Goal: Task Accomplishment & Management: Complete application form

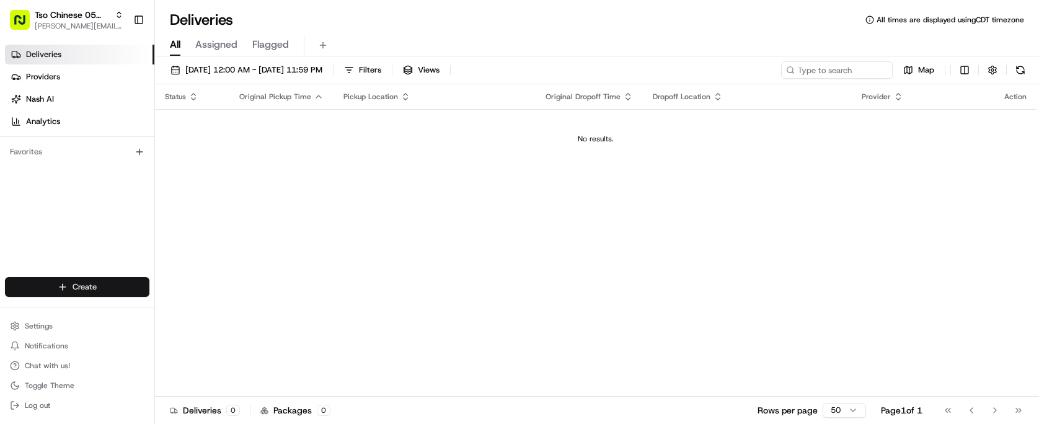
click at [109, 290] on html "Tso Chinese 05 Menchaca [EMAIL_ADDRESS][DOMAIN_NAME] Toggle Sidebar Deliveries …" at bounding box center [519, 212] width 1039 height 424
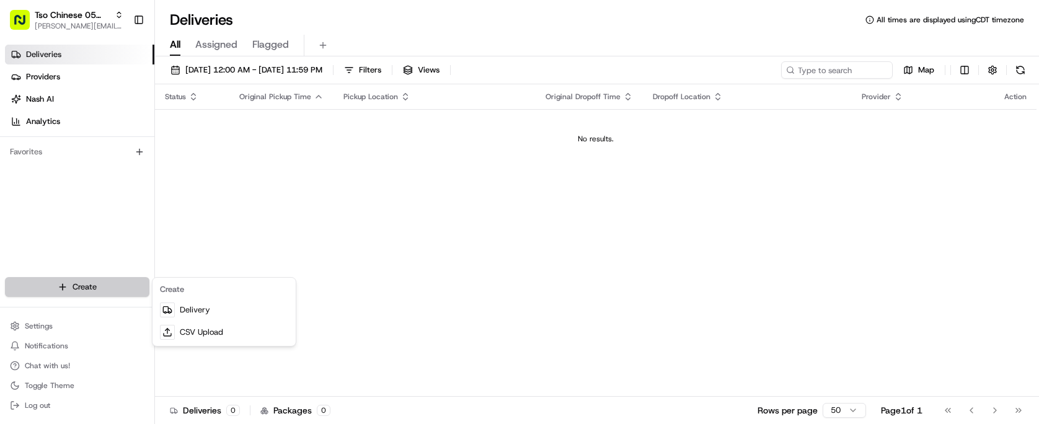
click at [109, 290] on html "Tso Chinese 05 Menchaca [EMAIL_ADDRESS][DOMAIN_NAME] Toggle Sidebar Deliveries …" at bounding box center [519, 212] width 1039 height 424
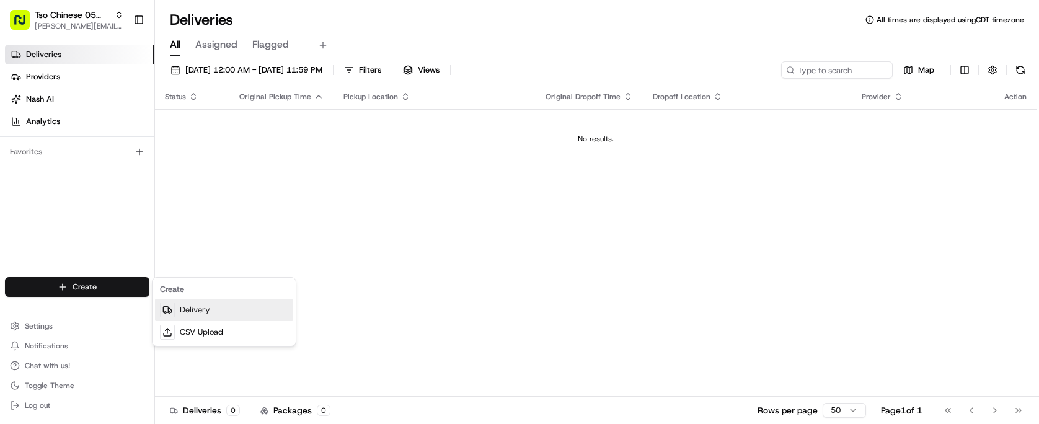
click at [194, 303] on link "Delivery" at bounding box center [224, 310] width 138 height 22
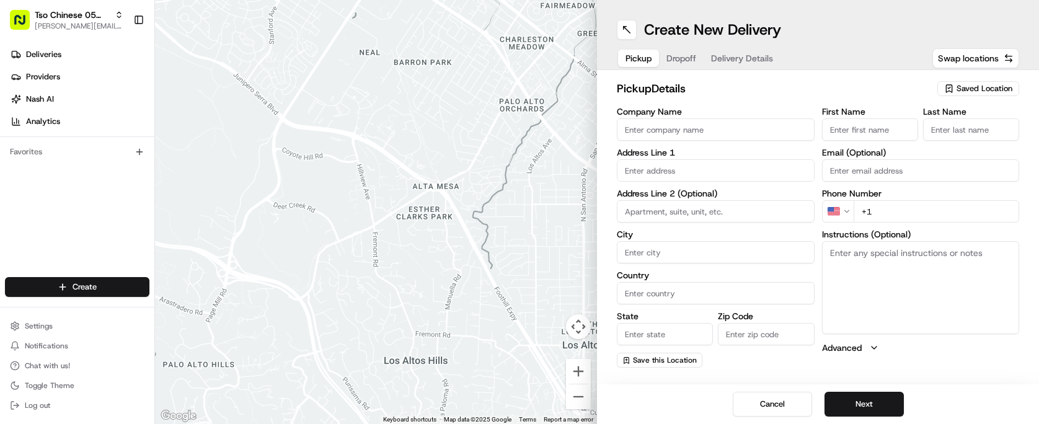
click at [993, 90] on span "Saved Location" at bounding box center [985, 88] width 56 height 11
click at [987, 138] on span "(05) Tso Chinese Takeout & Delivery (05)" at bounding box center [957, 135] width 153 height 11
type input "(05) Tso Chinese Takeout & Delivery"
type input "[STREET_ADDRESS][PERSON_NAME]"
type input "Ste 100"
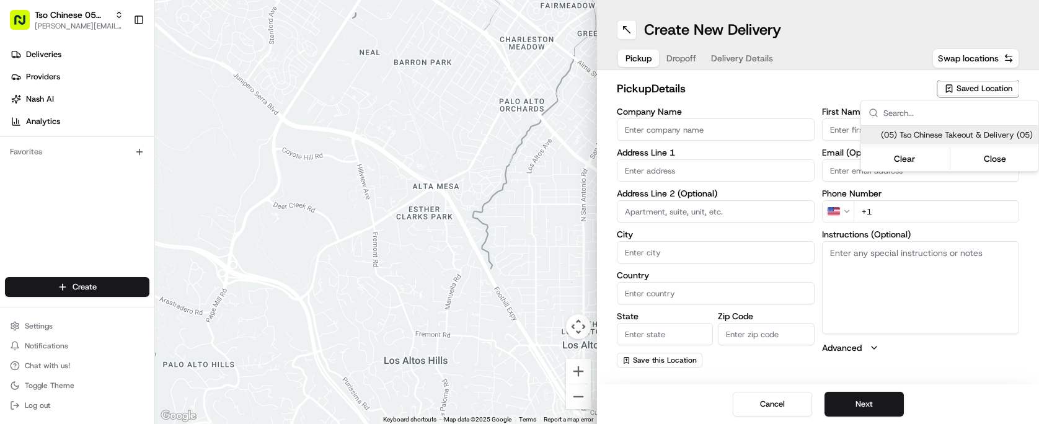
type input "Austin"
type input "US"
type input "[GEOGRAPHIC_DATA]"
type input "78748"
type input "Tso Chinese"
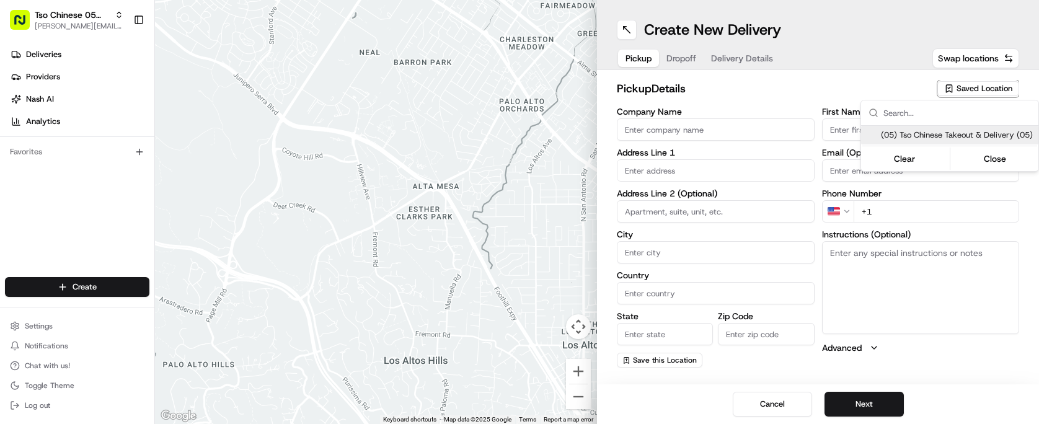
type input "[PERSON_NAME] Manager"
type input "[EMAIL_ADDRESS][DOMAIN_NAME]"
type input "[PHONE_NUMBER]"
type textarea "Submit a picture displaying address & food as Proof of Delivery. Envía una foto…"
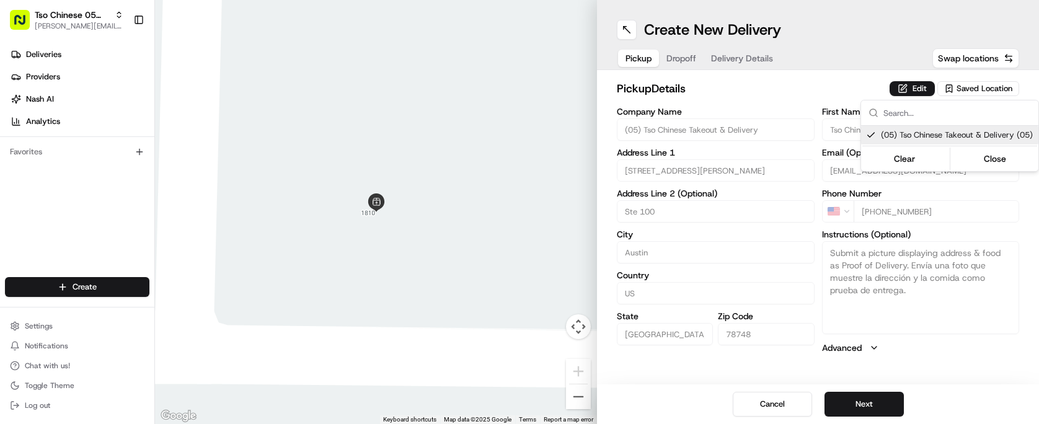
click at [786, 81] on html "Tso Chinese 05 Menchaca [EMAIL_ADDRESS][DOMAIN_NAME] Toggle Sidebar Deliveries …" at bounding box center [519, 212] width 1039 height 424
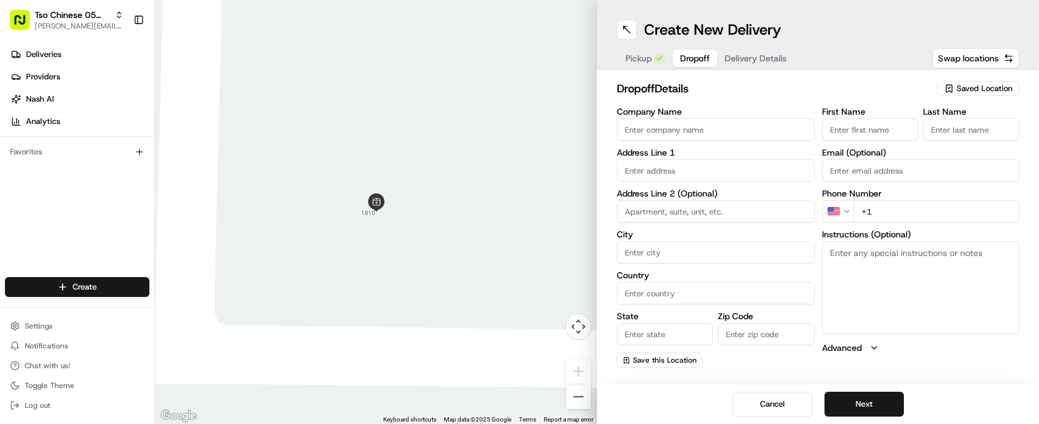
click at [684, 66] on button "Dropoff" at bounding box center [695, 58] width 45 height 17
click at [745, 56] on span "Delivery Details" at bounding box center [756, 58] width 62 height 12
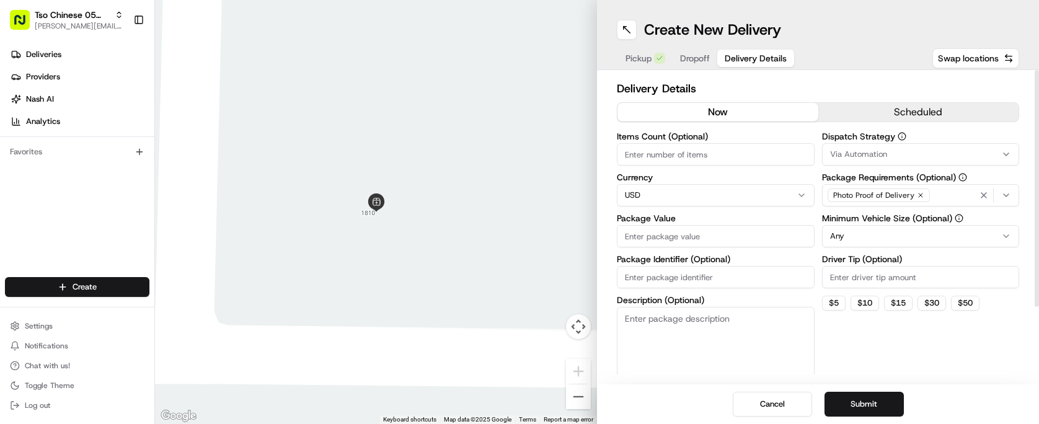
click at [706, 272] on input "Package Identifier (Optional)" at bounding box center [716, 277] width 198 height 22
paste input "AYLHEBN"
type input "AYLHEBN"
click at [899, 283] on input "Driver Tip (Optional)" at bounding box center [921, 277] width 198 height 22
type input "2.00"
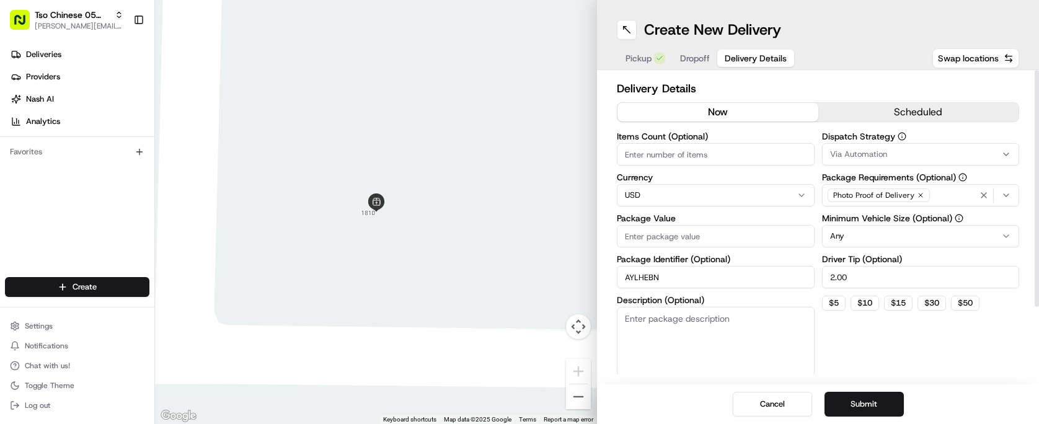
click at [905, 163] on button "Via Automation" at bounding box center [921, 154] width 198 height 22
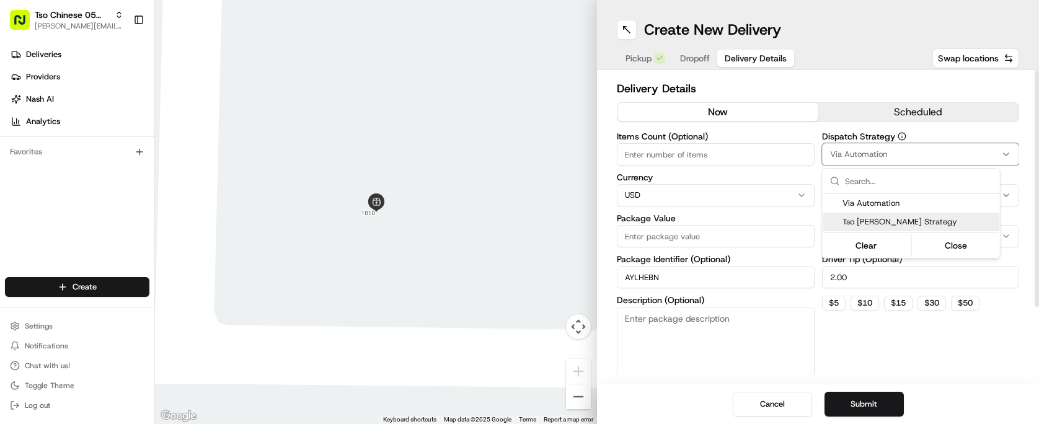
click at [910, 218] on span "Tso [PERSON_NAME] Strategy" at bounding box center [919, 221] width 153 height 11
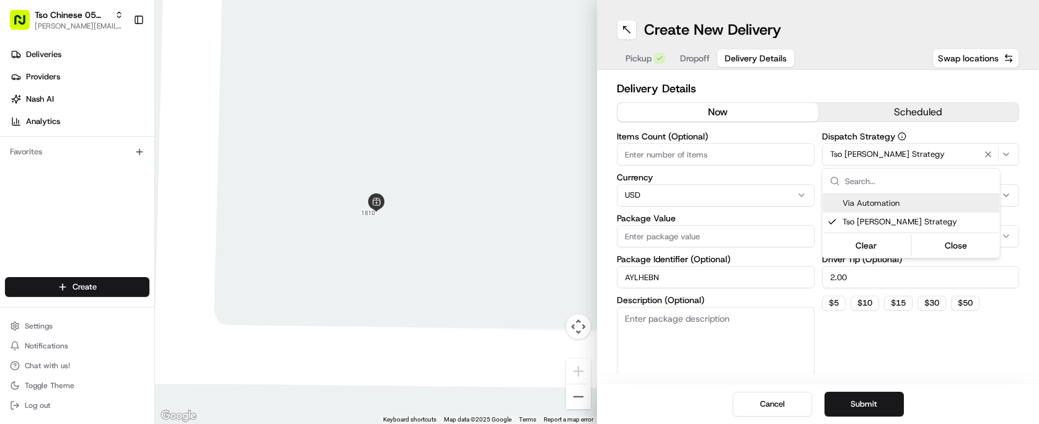
click at [741, 158] on html "Tso Chinese 05 Menchaca [EMAIL_ADDRESS][DOMAIN_NAME] Toggle Sidebar Deliveries …" at bounding box center [519, 212] width 1039 height 424
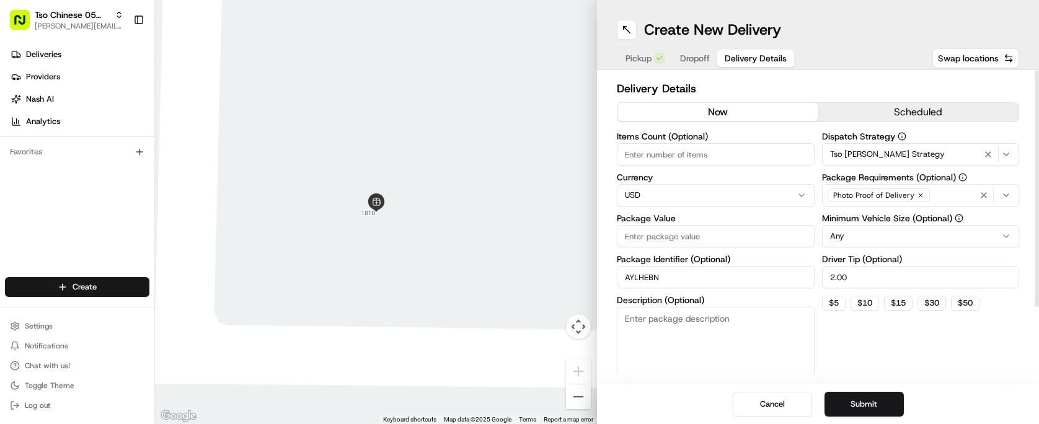
click at [741, 158] on input "Items Count (Optional)" at bounding box center [716, 154] width 198 height 22
type input "9"
click at [721, 234] on input "Package Value" at bounding box center [716, 236] width 198 height 22
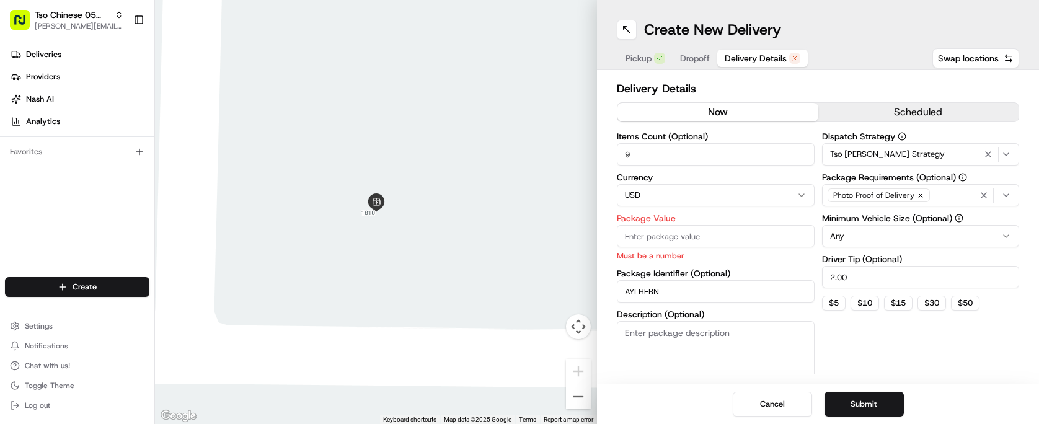
paste input "90.5"
type input "90.5"
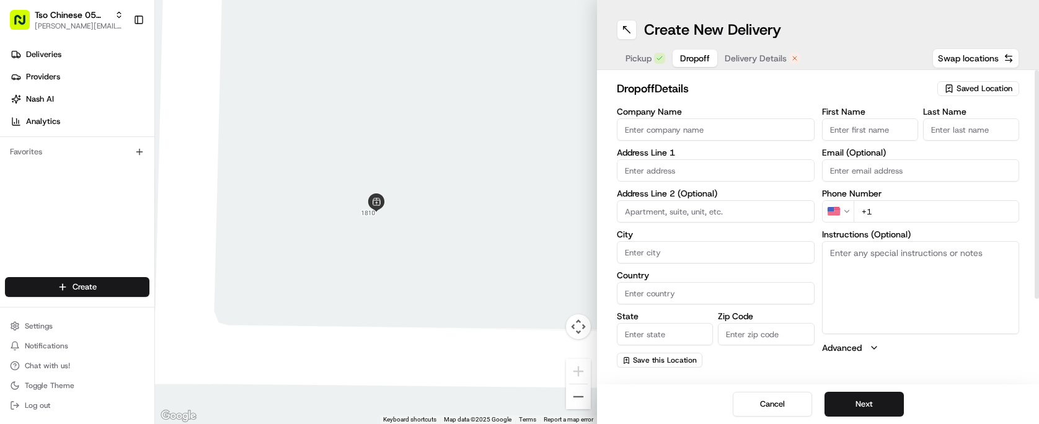
click at [695, 61] on span "Dropoff" at bounding box center [695, 58] width 30 height 12
click at [696, 161] on input "text" at bounding box center [716, 170] width 198 height 22
paste input "[STREET_ADDRESS]"
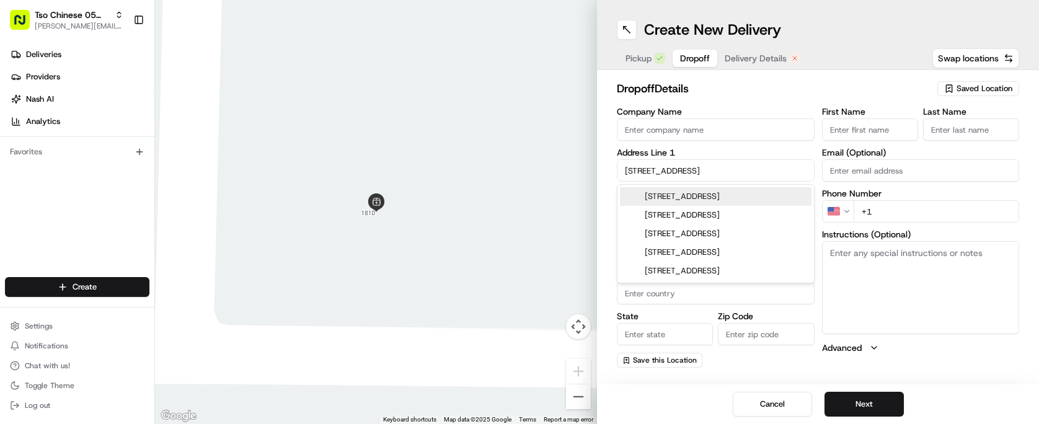
click at [759, 195] on div "[STREET_ADDRESS]" at bounding box center [716, 196] width 192 height 19
type input "[STREET_ADDRESS]"
type input "Austin"
type input "[GEOGRAPHIC_DATA]"
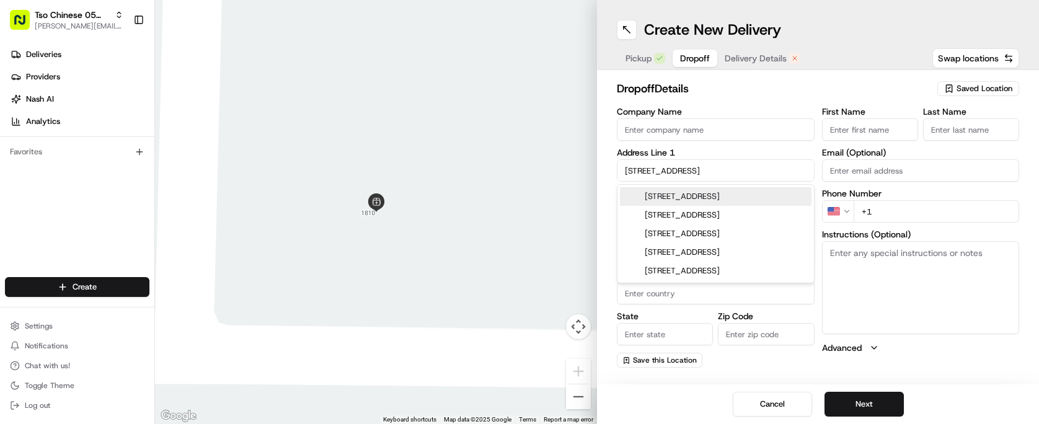
type input "78744"
type input "[STREET_ADDRESS]"
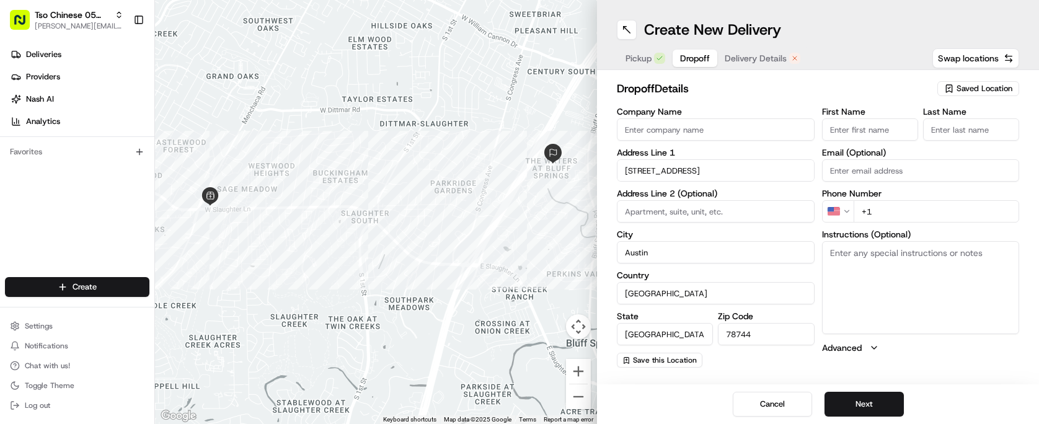
click at [853, 133] on input "First Name" at bounding box center [870, 129] width 96 height 22
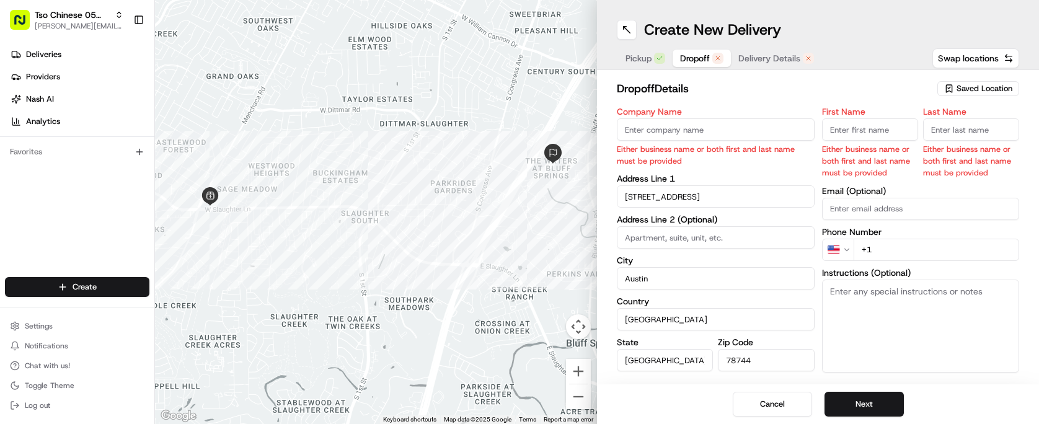
paste input "[PERSON_NAME]"
type input "[PERSON_NAME]"
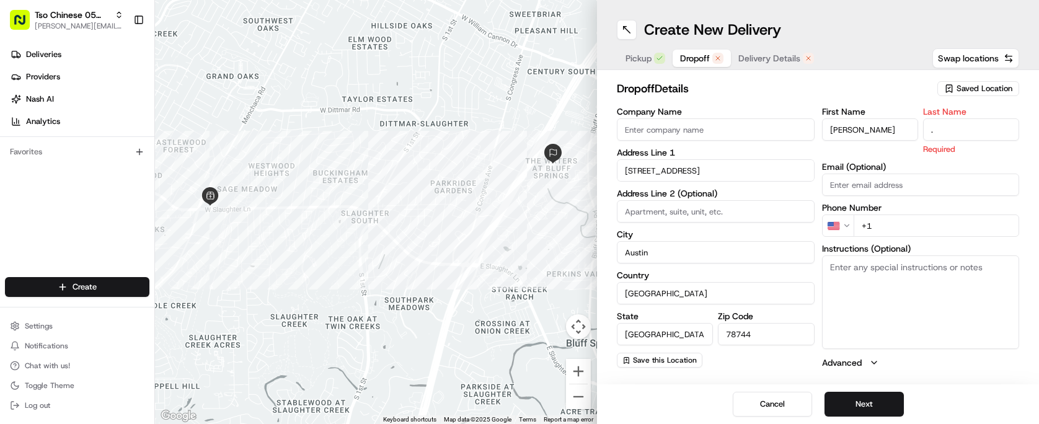
type input "."
click at [791, 87] on h2 "dropoff Details" at bounding box center [773, 88] width 313 height 17
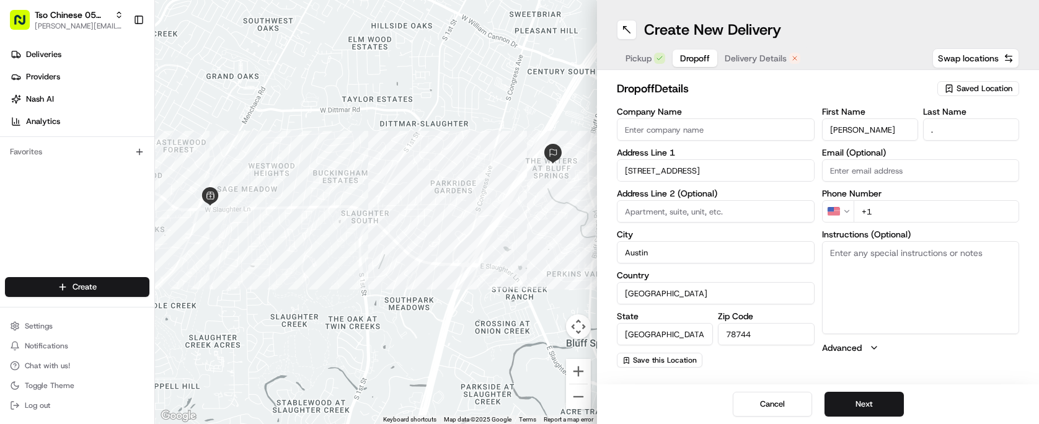
click at [890, 216] on input "+1" at bounding box center [937, 211] width 166 height 22
paste input "[PHONE_NUMBER]"
type input "[PHONE_NUMBER]"
click at [904, 350] on button "Advanced" at bounding box center [921, 348] width 198 height 12
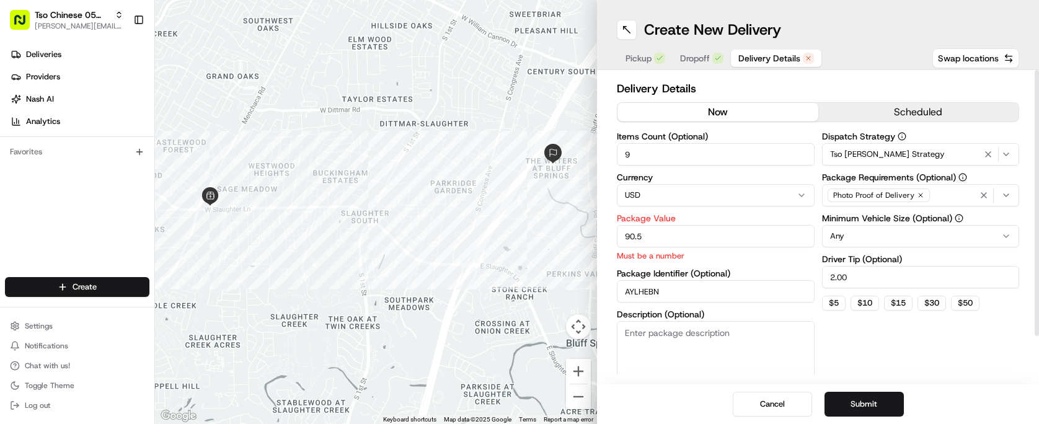
click at [767, 61] on span "Delivery Details" at bounding box center [770, 58] width 62 height 12
click at [896, 410] on button "Submit" at bounding box center [864, 404] width 79 height 25
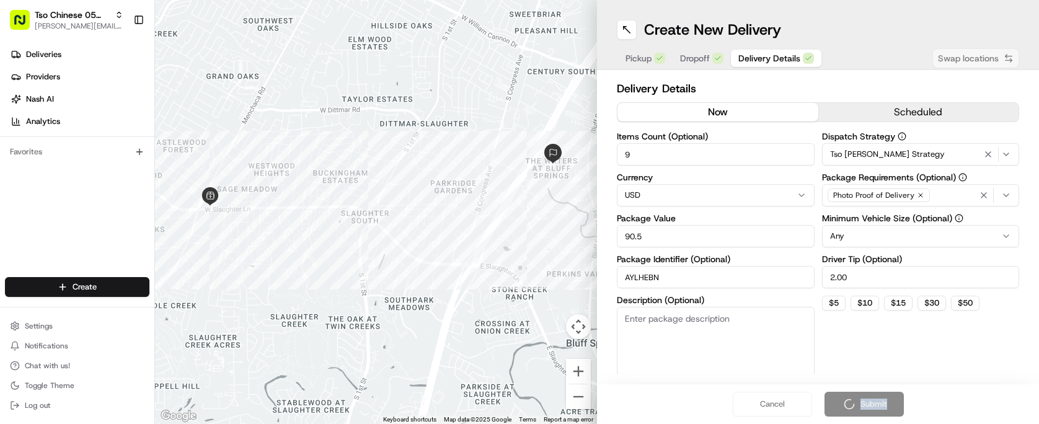
click at [896, 410] on div "Cancel Submit" at bounding box center [818, 405] width 442 height 40
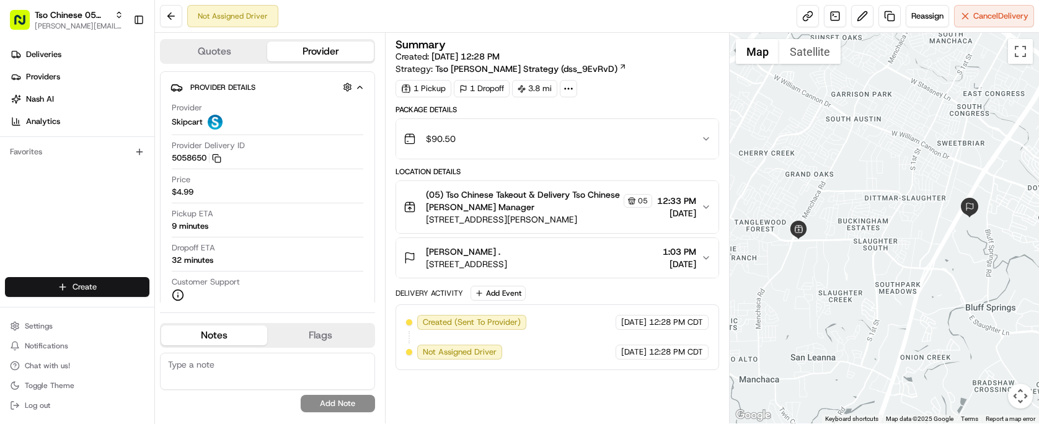
click at [107, 285] on html "Tso Chinese 05 Menchaca [EMAIL_ADDRESS][DOMAIN_NAME] Toggle Sidebar Deliveries …" at bounding box center [519, 212] width 1039 height 424
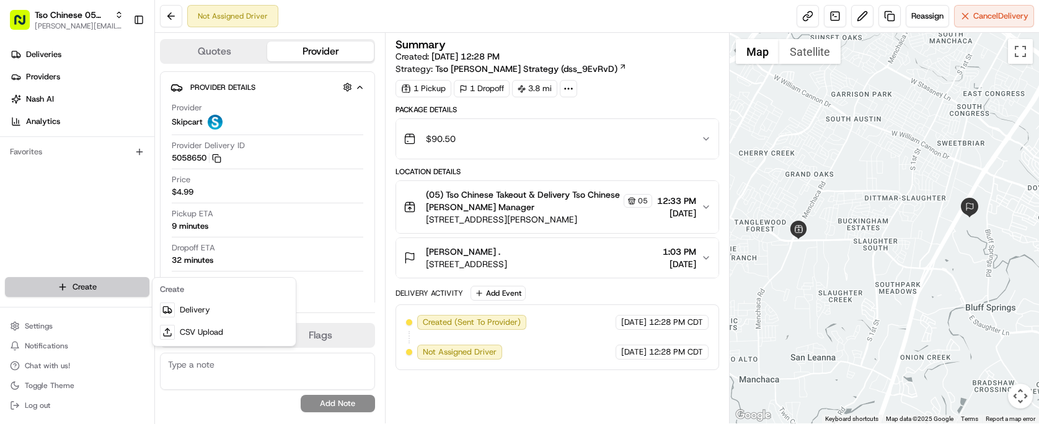
click at [107, 285] on html "Tso Chinese 05 Menchaca [EMAIL_ADDRESS][DOMAIN_NAME] Toggle Sidebar Deliveries …" at bounding box center [519, 212] width 1039 height 424
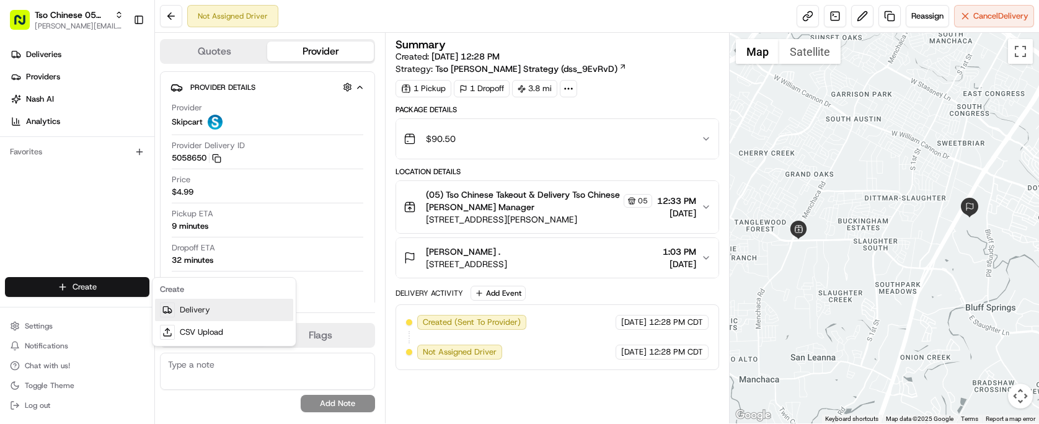
click at [210, 313] on link "Delivery" at bounding box center [224, 310] width 138 height 22
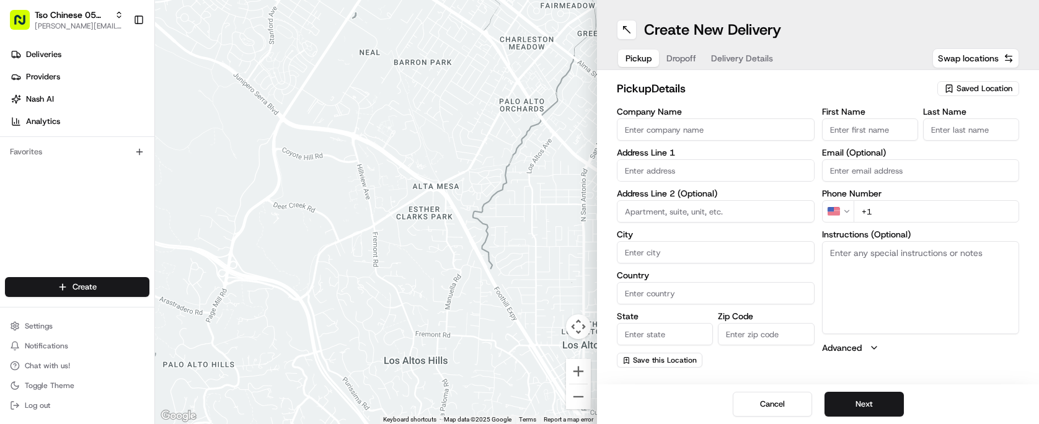
click at [947, 94] on div "Saved Location" at bounding box center [979, 88] width 82 height 15
click at [947, 94] on html "Tso Chinese 05 Menchaca [EMAIL_ADDRESS][DOMAIN_NAME] Toggle Sidebar Deliveries …" at bounding box center [519, 212] width 1039 height 424
click at [946, 140] on span "(05) Tso Chinese Takeout & Delivery (05)" at bounding box center [957, 135] width 153 height 11
type input "(05) Tso Chinese Takeout & Delivery"
type input "[STREET_ADDRESS][PERSON_NAME]"
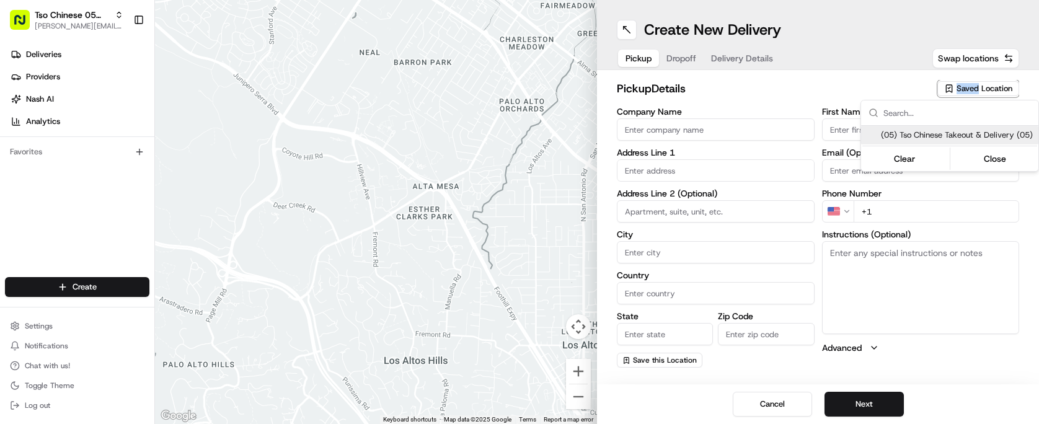
type input "Ste 100"
type input "Austin"
type input "US"
type input "[GEOGRAPHIC_DATA]"
type input "78748"
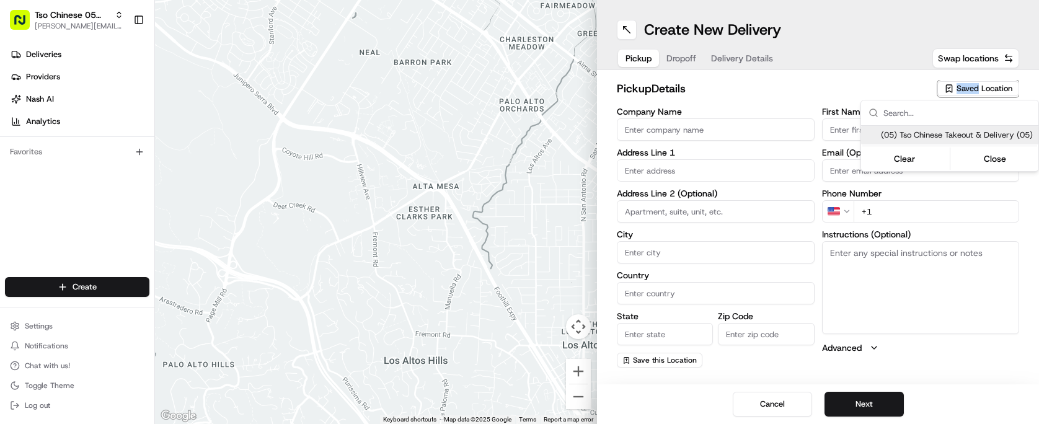
type input "Tso Chinese"
type input "[PERSON_NAME] Manager"
type input "[EMAIL_ADDRESS][DOMAIN_NAME]"
type input "[PHONE_NUMBER]"
type textarea "Submit a picture displaying address & food as Proof of Delivery. Envía una foto…"
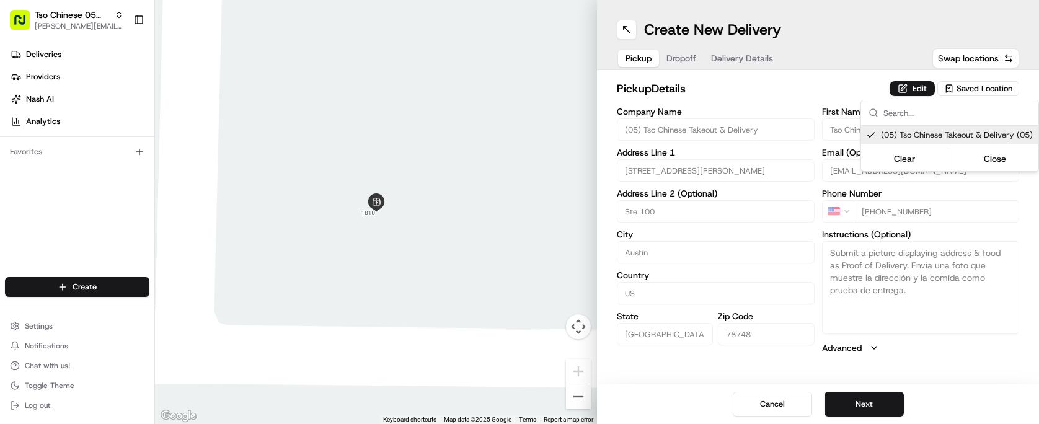
click at [734, 71] on html "Tso Chinese 05 Menchaca [EMAIL_ADDRESS][DOMAIN_NAME] Toggle Sidebar Deliveries …" at bounding box center [519, 212] width 1039 height 424
click at [689, 64] on button "Dropoff" at bounding box center [681, 58] width 45 height 17
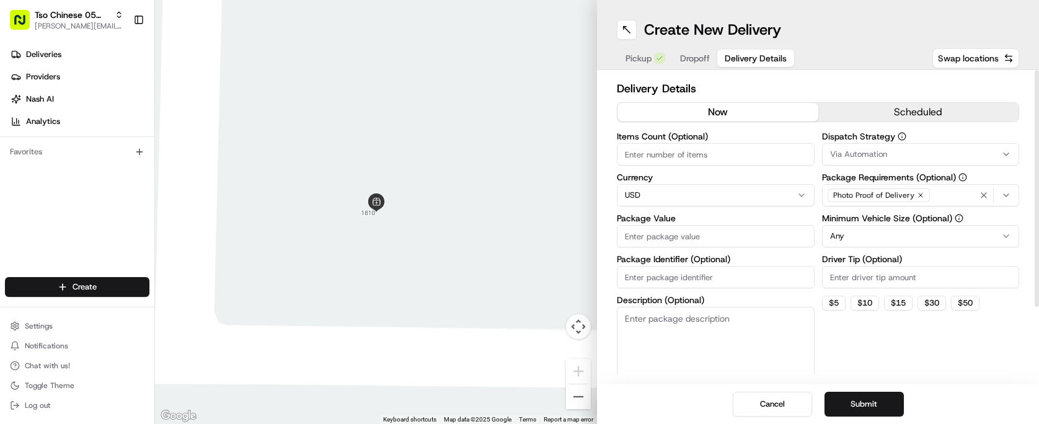
click at [750, 63] on span "Delivery Details" at bounding box center [756, 58] width 62 height 12
click at [686, 274] on input "Package Identifier (Optional)" at bounding box center [716, 277] width 198 height 22
paste input "DUELPXB"
type input "DUELPXB"
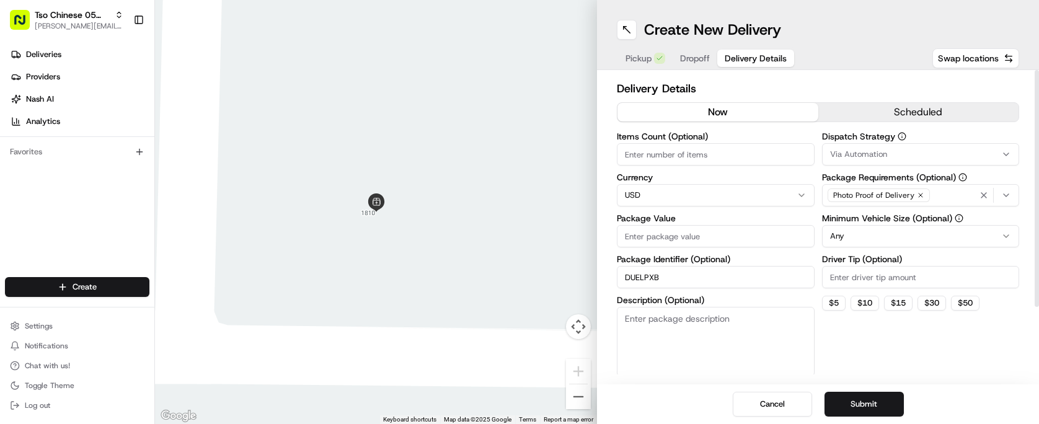
click at [886, 261] on label "Driver Tip (Optional)" at bounding box center [921, 259] width 198 height 9
click at [886, 266] on input "Driver Tip (Optional)" at bounding box center [921, 277] width 198 height 22
type input "2.00"
click at [883, 151] on span "Via Automation" at bounding box center [858, 154] width 57 height 11
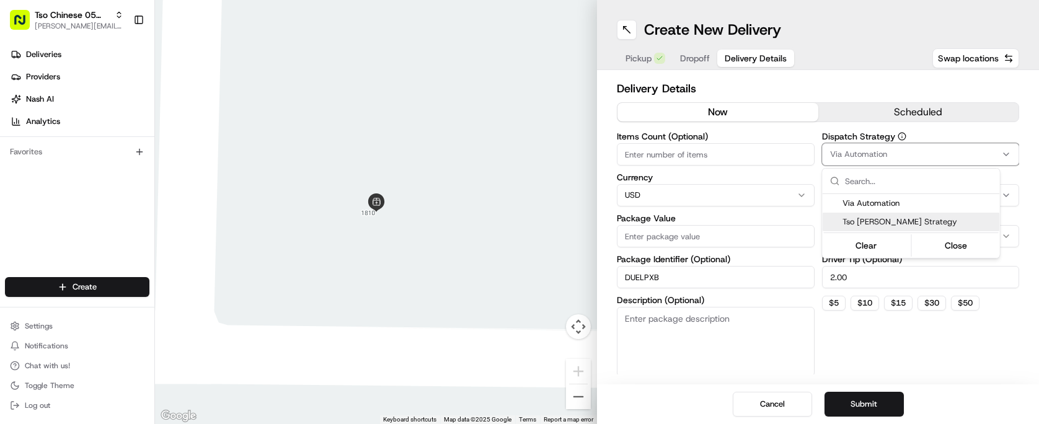
click at [906, 221] on span "Tso [PERSON_NAME] Strategy" at bounding box center [919, 221] width 153 height 11
click at [693, 157] on html "Tso Chinese 05 Menchaca [EMAIL_ADDRESS][DOMAIN_NAME] Toggle Sidebar Deliveries …" at bounding box center [519, 212] width 1039 height 424
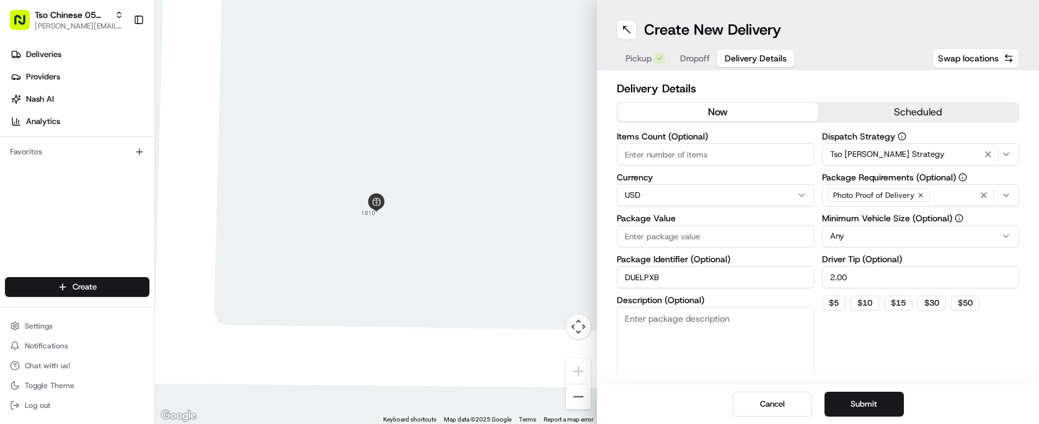
click at [693, 157] on input "Items Count (Optional)" at bounding box center [716, 154] width 198 height 22
type input "3"
click at [685, 238] on input "Package Value" at bounding box center [716, 236] width 198 height 22
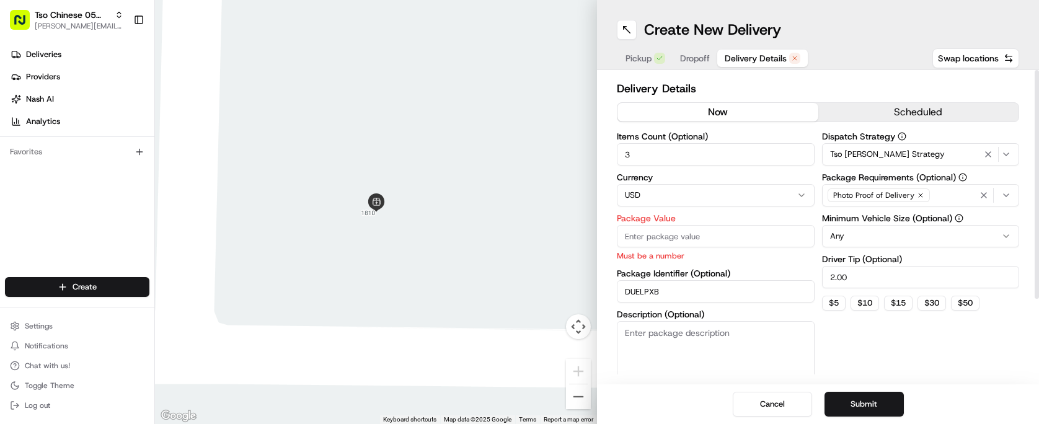
paste input "30.2"
type input "30.2"
click at [902, 357] on div "Dispatch Strategy Tso [PERSON_NAME] Strategy Package Requirements (Optional) Ph…" at bounding box center [921, 261] width 198 height 259
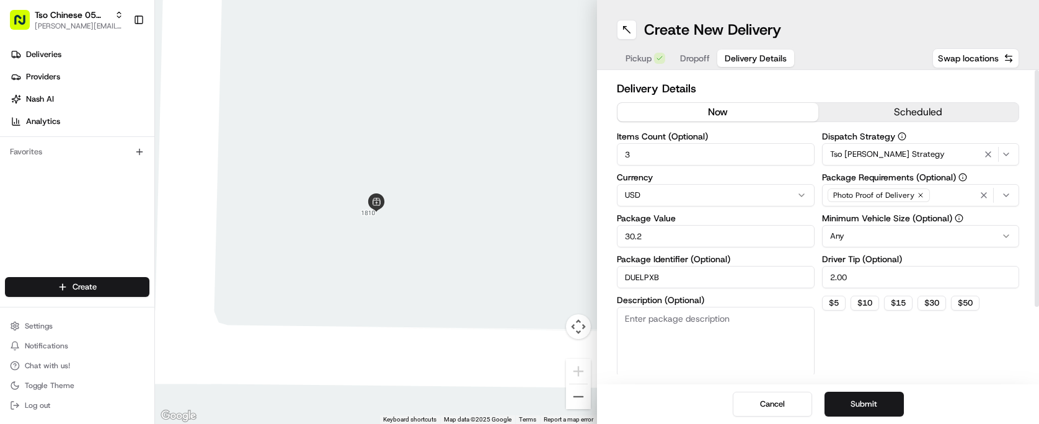
click at [691, 71] on div "Delivery Details now scheduled Items Count (Optional) 3 Currency USD Package Va…" at bounding box center [818, 227] width 442 height 314
click at [686, 58] on span "Dropoff" at bounding box center [695, 58] width 30 height 12
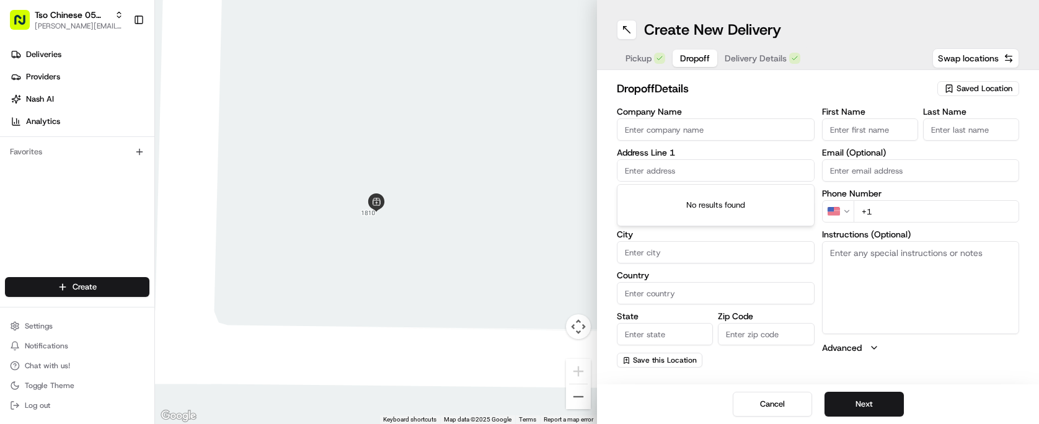
click at [679, 166] on input "text" at bounding box center [716, 170] width 198 height 22
paste input "[STREET_ADDRESS]"
click at [767, 200] on div "[STREET_ADDRESS]" at bounding box center [716, 196] width 192 height 19
type input "[STREET_ADDRESS]"
type input "Austin"
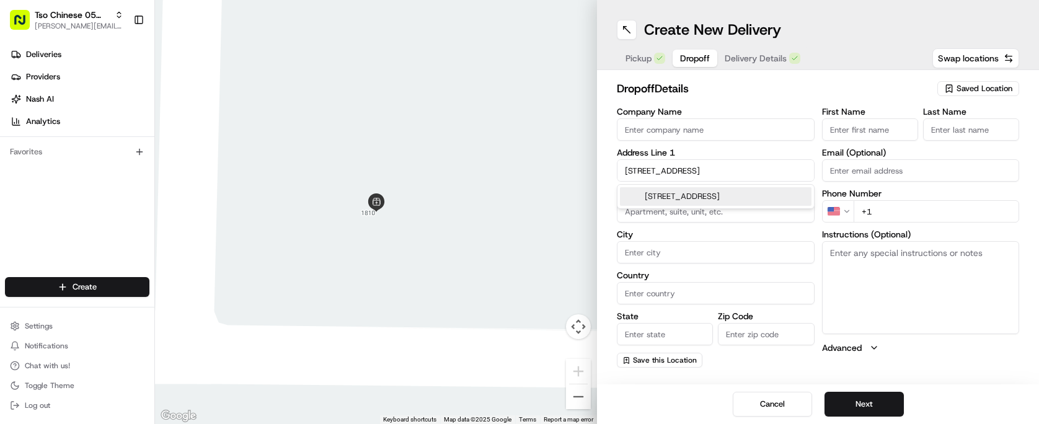
type input "[GEOGRAPHIC_DATA]"
type input "78748"
type input "[STREET_ADDRESS]"
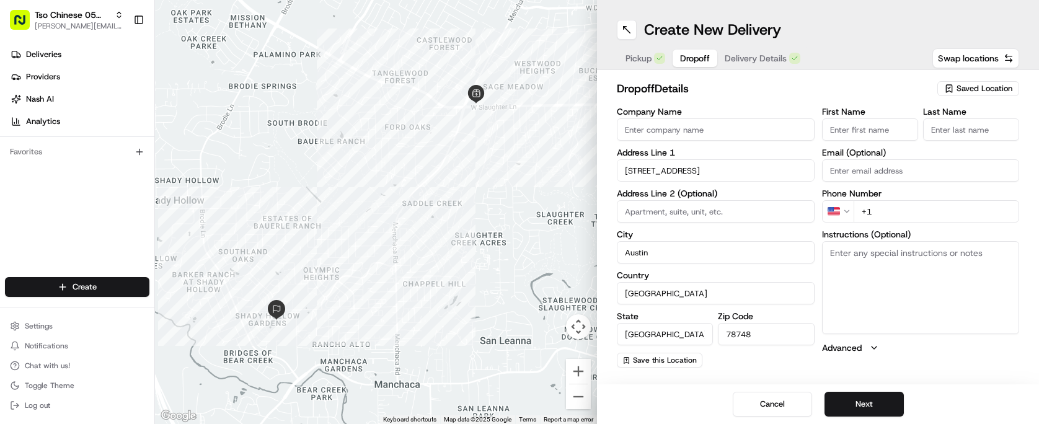
click at [861, 134] on input "First Name" at bounding box center [870, 129] width 96 height 22
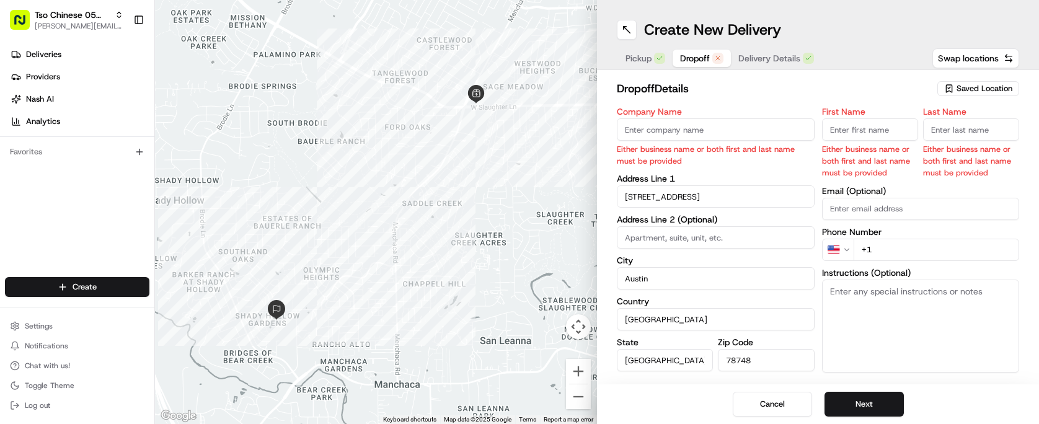
paste input "[PERSON_NAME]"
type input "[PERSON_NAME]"
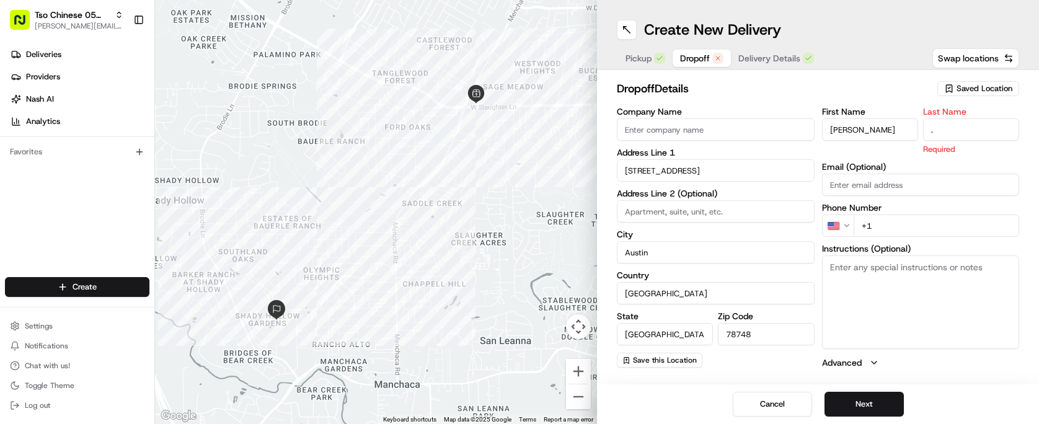
type input "."
click at [745, 93] on h2 "dropoff Details" at bounding box center [773, 88] width 313 height 17
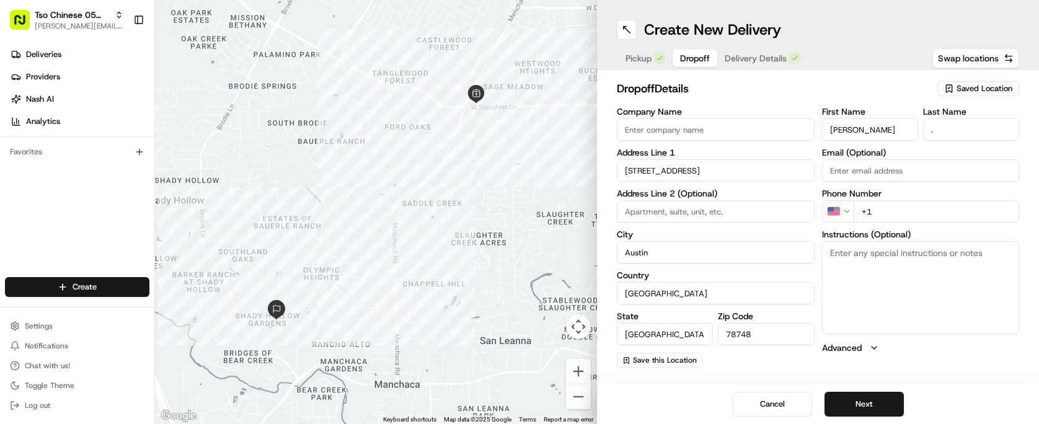
click at [925, 222] on input "+1" at bounding box center [937, 211] width 166 height 22
paste input "[PHONE_NUMBER]"
type input "[PHONE_NUMBER]"
click at [801, 98] on div "dropoff Details Saved Location" at bounding box center [818, 91] width 403 height 22
click at [877, 398] on button "Next" at bounding box center [864, 404] width 79 height 25
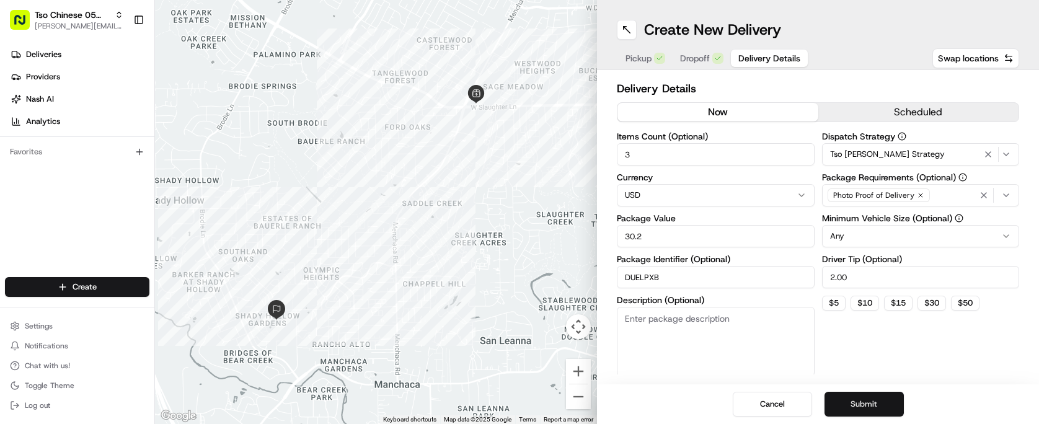
click at [874, 411] on button "Submit" at bounding box center [864, 404] width 79 height 25
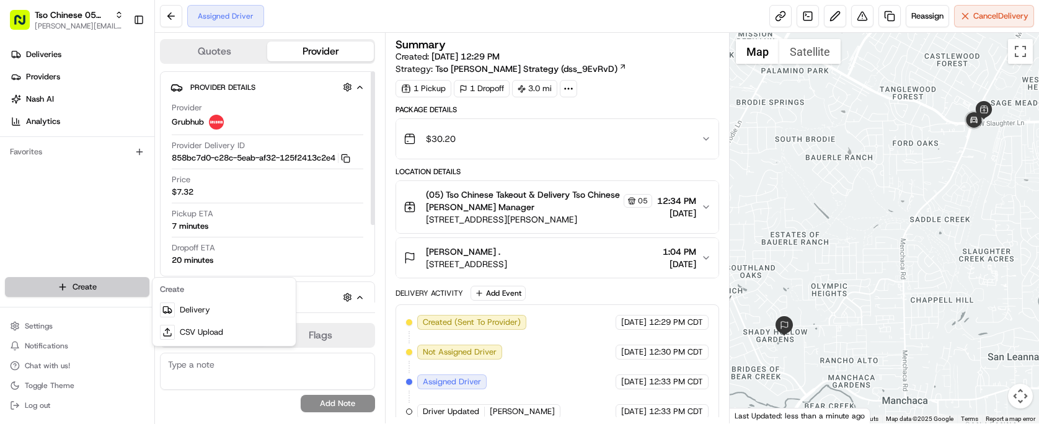
click at [118, 288] on html "Tso Chinese 05 Menchaca [EMAIL_ADDRESS][DOMAIN_NAME] Toggle Sidebar Deliveries …" at bounding box center [519, 212] width 1039 height 424
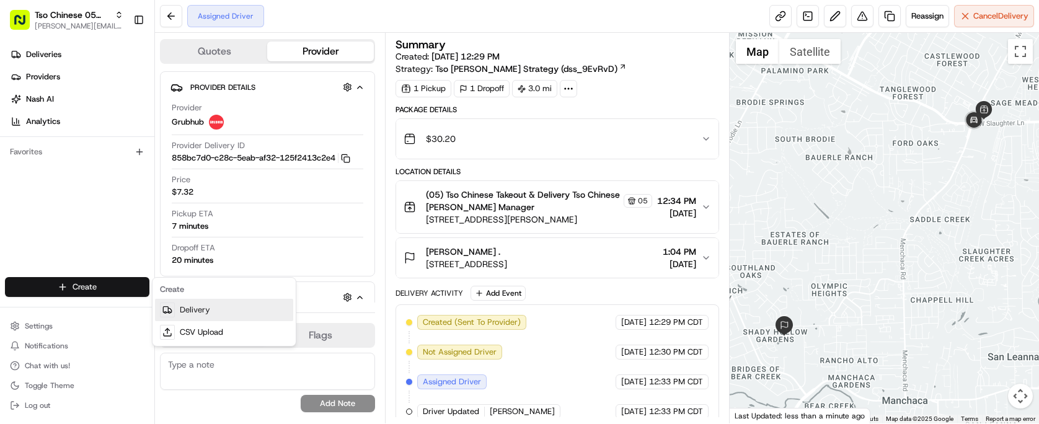
click at [187, 303] on link "Delivery" at bounding box center [224, 310] width 138 height 22
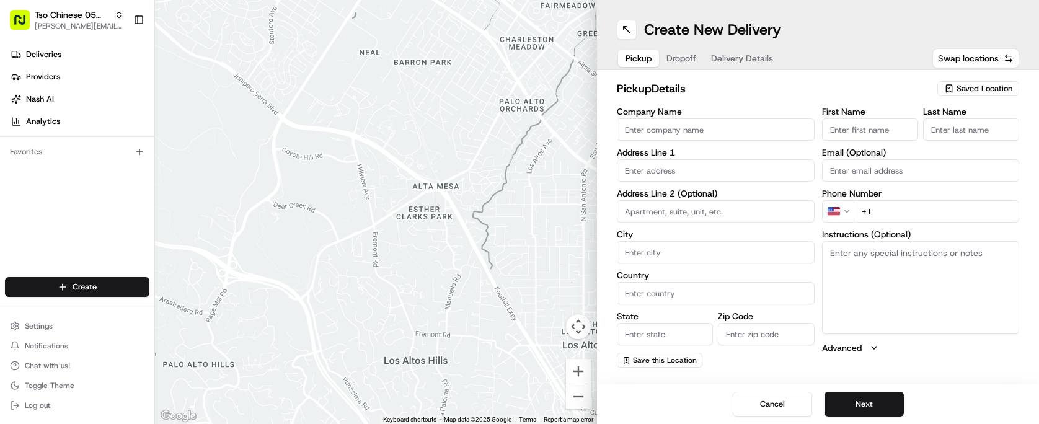
click at [997, 83] on span "Saved Location" at bounding box center [985, 88] width 56 height 11
click at [997, 83] on html "Tso Chinese 05 Menchaca [EMAIL_ADDRESS][DOMAIN_NAME] Toggle Sidebar Deliveries …" at bounding box center [519, 212] width 1039 height 424
click at [964, 140] on span "(05) Tso Chinese Takeout & Delivery (05)" at bounding box center [957, 135] width 153 height 11
type input "(05) Tso Chinese Takeout & Delivery"
type input "[STREET_ADDRESS][PERSON_NAME]"
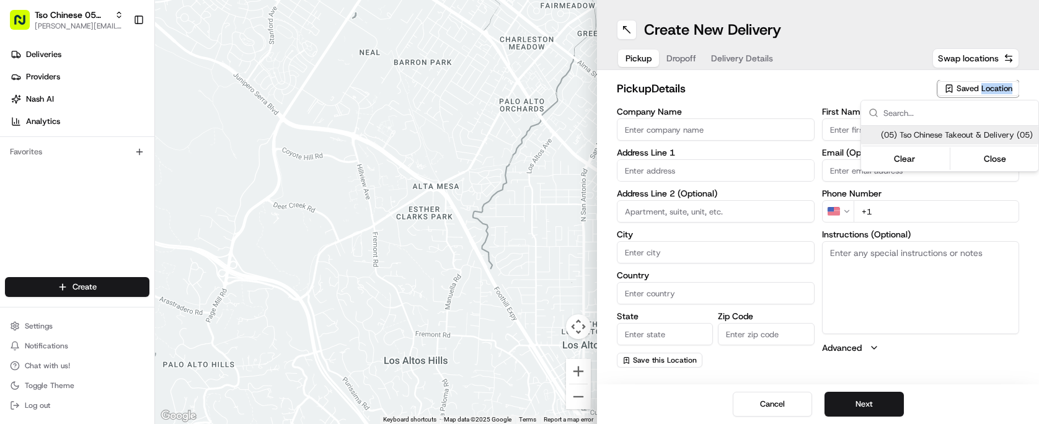
type input "Ste 100"
type input "Austin"
type input "US"
type input "[GEOGRAPHIC_DATA]"
type input "78748"
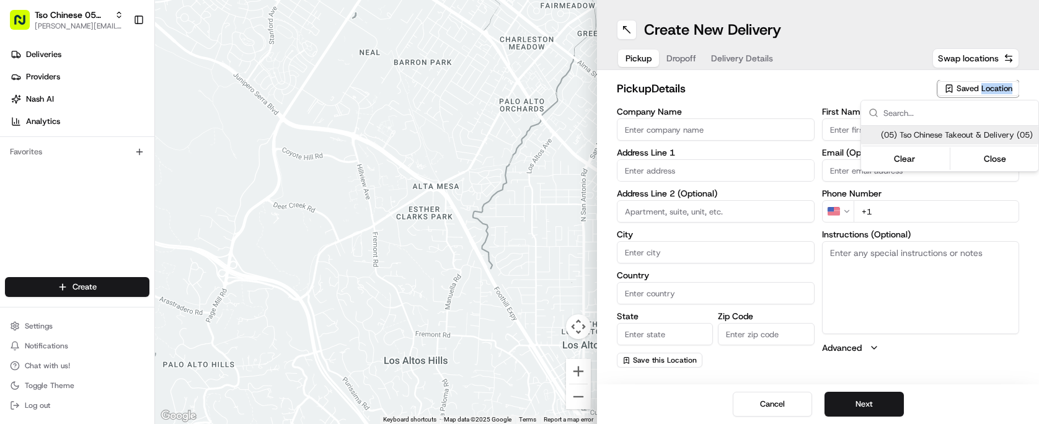
type input "Tso Chinese"
type input "[PERSON_NAME] Manager"
type input "[EMAIL_ADDRESS][DOMAIN_NAME]"
type input "[PHONE_NUMBER]"
type textarea "Submit a picture displaying address & food as Proof of Delivery. Envía una foto…"
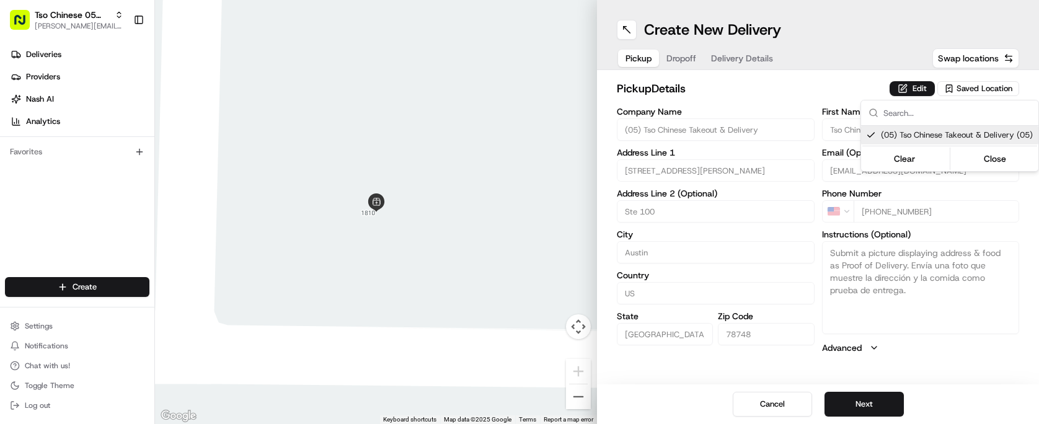
click at [834, 100] on html "Tso Chinese 05 Menchaca [EMAIL_ADDRESS][DOMAIN_NAME] Toggle Sidebar Deliveries …" at bounding box center [519, 212] width 1039 height 424
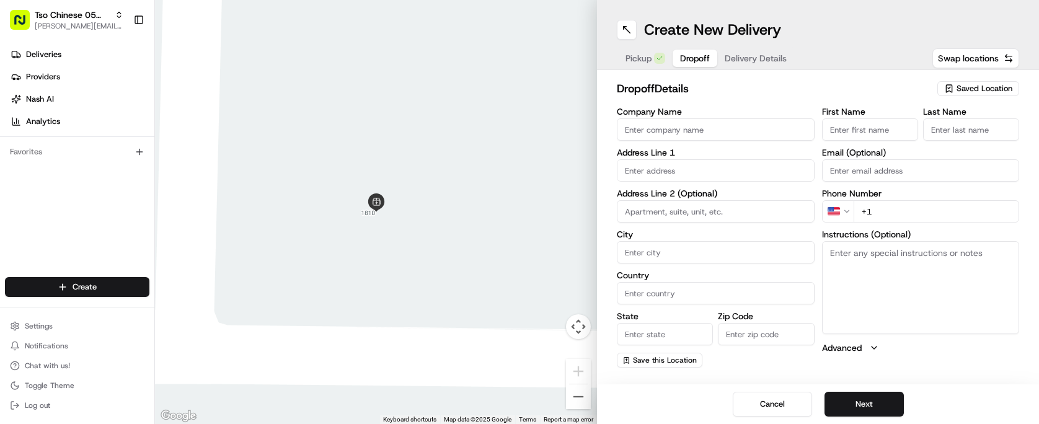
click at [681, 57] on span "Dropoff" at bounding box center [695, 58] width 30 height 12
click at [750, 53] on span "Delivery Details" at bounding box center [756, 58] width 62 height 12
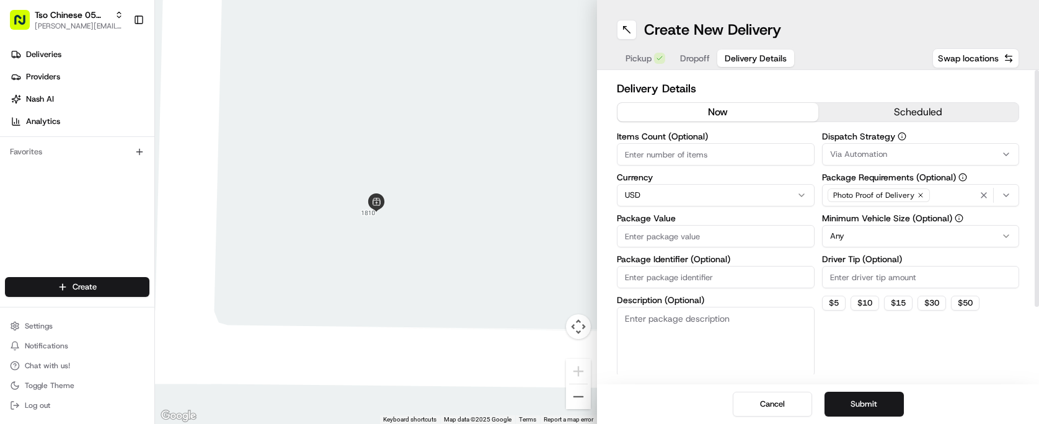
click at [736, 282] on input "Package Identifier (Optional)" at bounding box center [716, 277] width 198 height 22
paste input "HS1LUAM"
type input "HS1LUAM"
click at [865, 282] on input "Driver Tip (Optional)" at bounding box center [921, 277] width 198 height 22
type input "2.00"
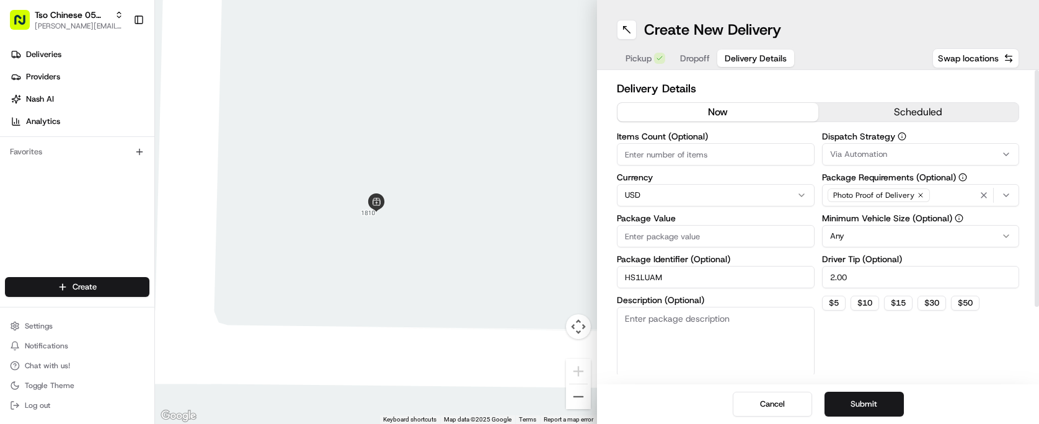
click at [925, 151] on div "Via Automation" at bounding box center [921, 154] width 192 height 11
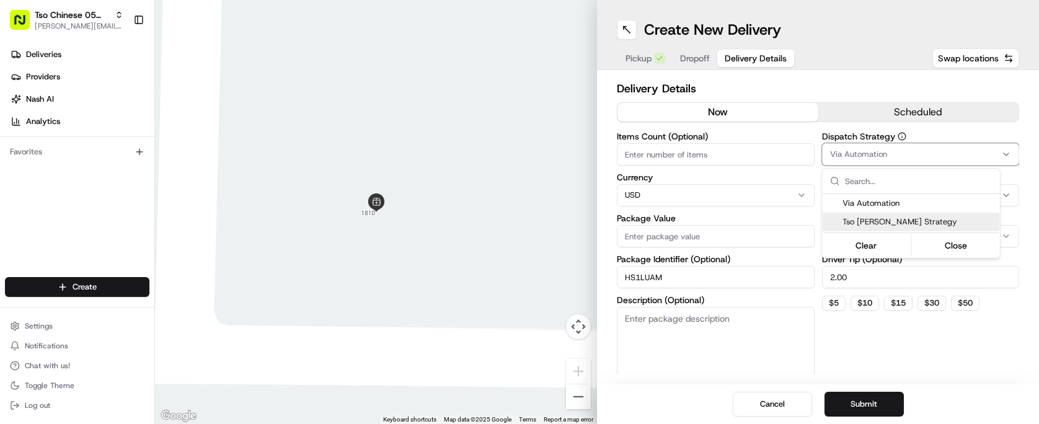
click at [937, 215] on div "Tso [PERSON_NAME] Strategy" at bounding box center [911, 222] width 177 height 19
click at [748, 146] on html "Tso Chinese 05 Menchaca [EMAIL_ADDRESS][DOMAIN_NAME] Toggle Sidebar Deliveries …" at bounding box center [519, 212] width 1039 height 424
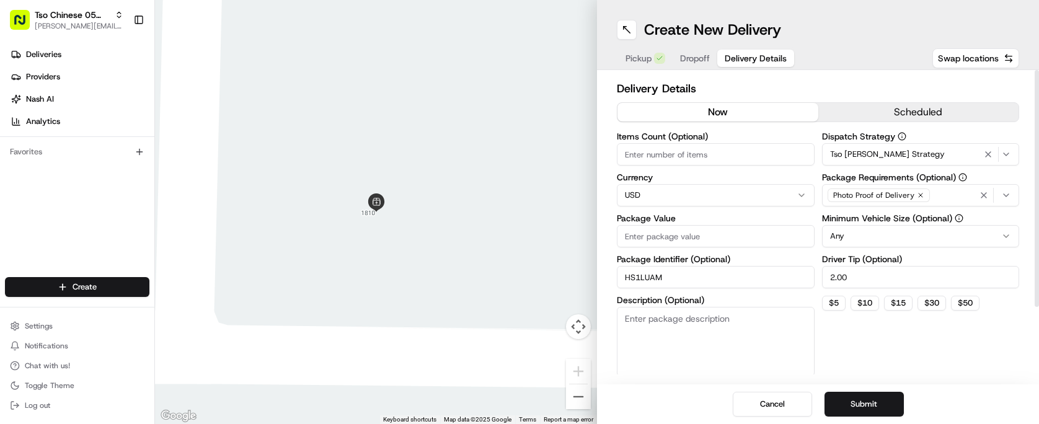
click at [748, 146] on input "Items Count (Optional)" at bounding box center [716, 154] width 198 height 22
type input "5"
click at [714, 241] on input "Package Value" at bounding box center [716, 236] width 198 height 22
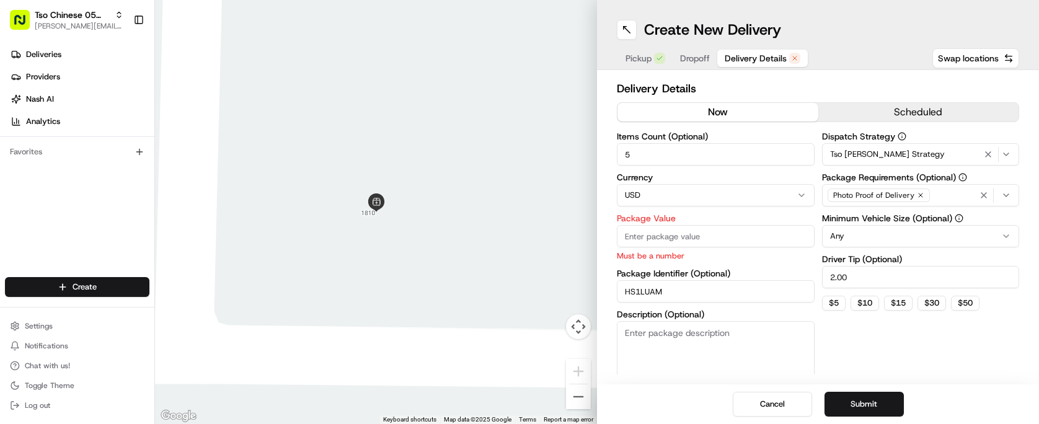
paste input "70.09"
type input "70.09"
click at [884, 325] on div "Dispatch Strategy Tso [PERSON_NAME] Strategy Package Requirements (Optional) Ph…" at bounding box center [921, 261] width 198 height 259
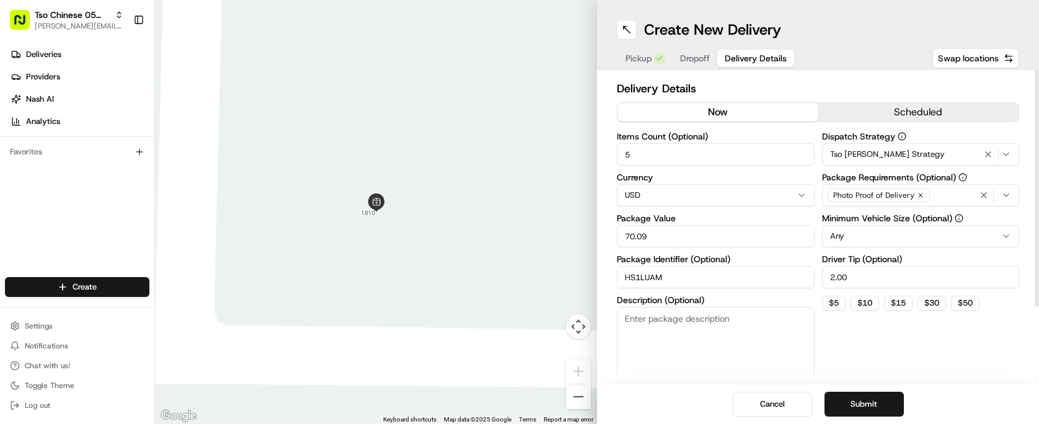
click at [698, 46] on div "Create New Delivery Pickup Dropoff Delivery Details Swap locations" at bounding box center [818, 35] width 442 height 70
click at [701, 54] on span "Dropoff" at bounding box center [695, 58] width 30 height 12
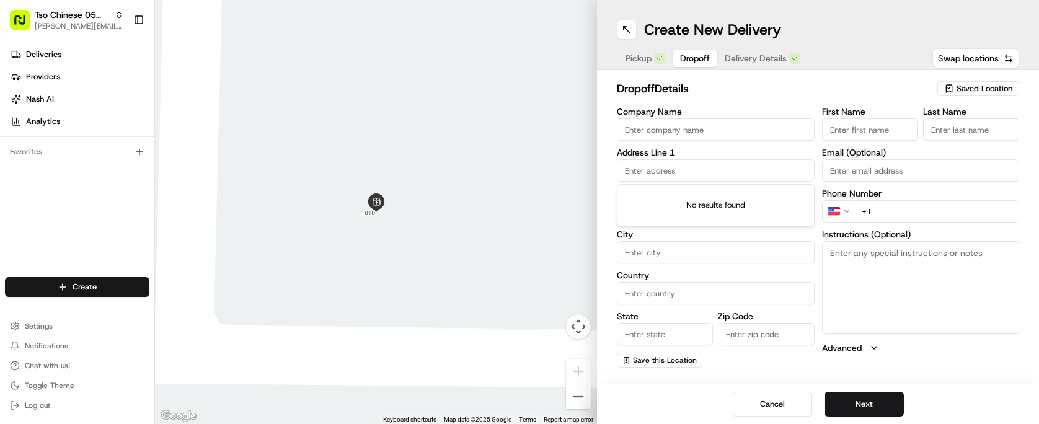
click at [727, 162] on input "text" at bounding box center [716, 170] width 198 height 22
paste input "[STREET_ADDRESS]"
click at [762, 195] on div "[STREET_ADDRESS]" at bounding box center [716, 196] width 192 height 19
type input "[STREET_ADDRESS]"
type input "Austin"
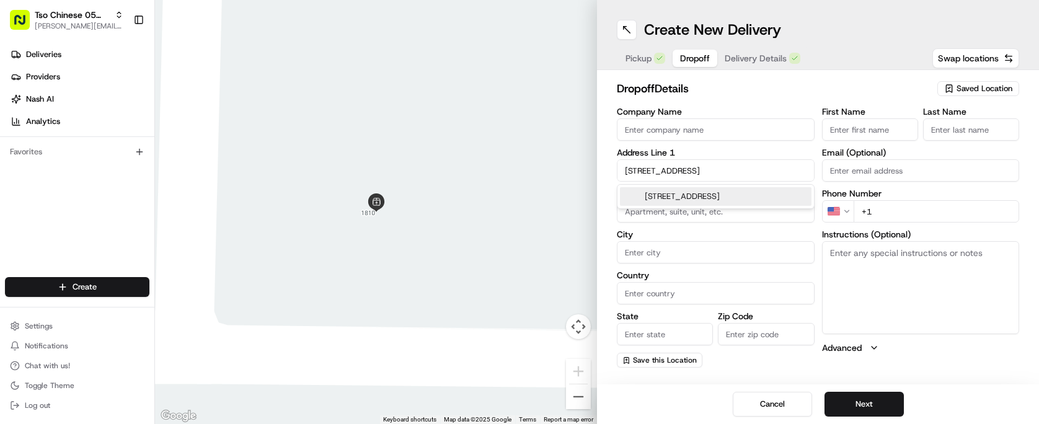
type input "[GEOGRAPHIC_DATA]"
type input "78744"
type input "[STREET_ADDRESS]"
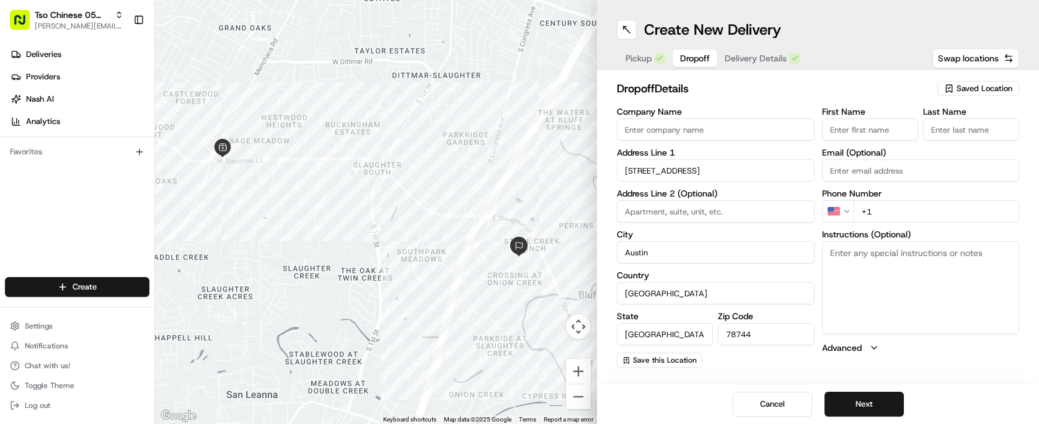
click at [862, 141] on div "First Name Last Name Email (Optional) Phone Number US +1 Instructions (Optional…" at bounding box center [921, 237] width 198 height 260
click at [856, 124] on input "First Name" at bounding box center [870, 129] width 96 height 22
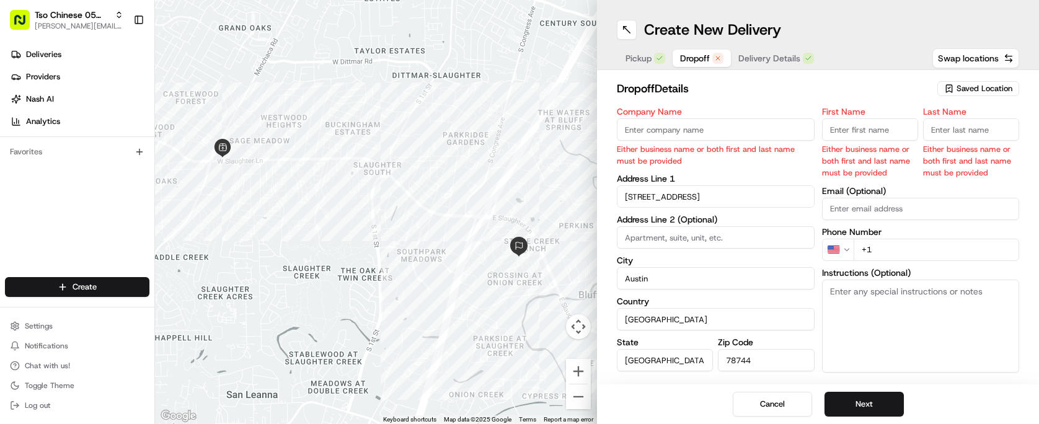
paste input "[PERSON_NAME]"
type input "[PERSON_NAME]"
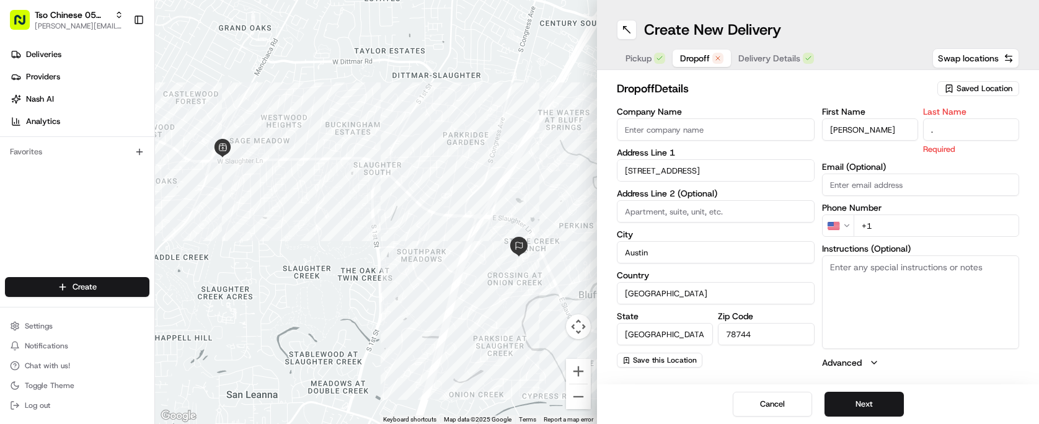
type input "."
click at [818, 91] on h2 "dropoff Details" at bounding box center [773, 88] width 313 height 17
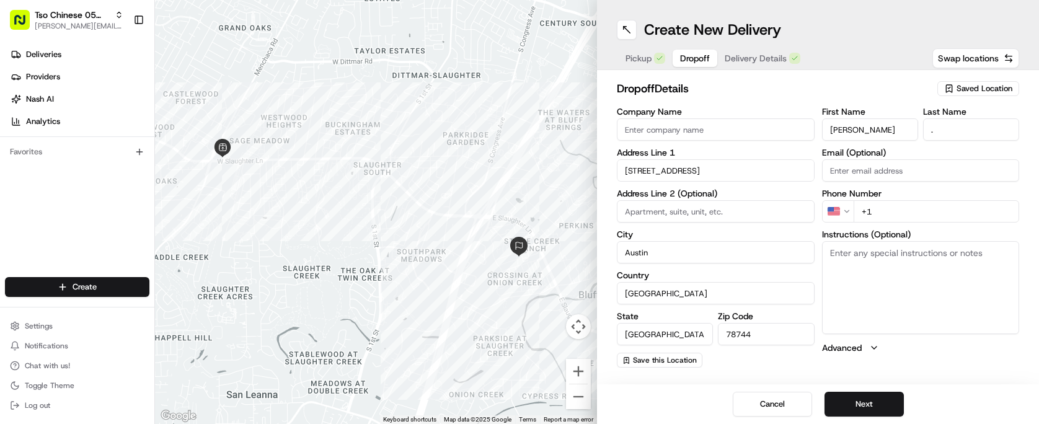
click at [887, 203] on input "+1" at bounding box center [937, 211] width 166 height 22
click at [917, 212] on input "+1" at bounding box center [937, 211] width 166 height 22
click at [916, 212] on input "+1" at bounding box center [937, 211] width 166 height 22
paste input "[PHONE_NUMBER]"
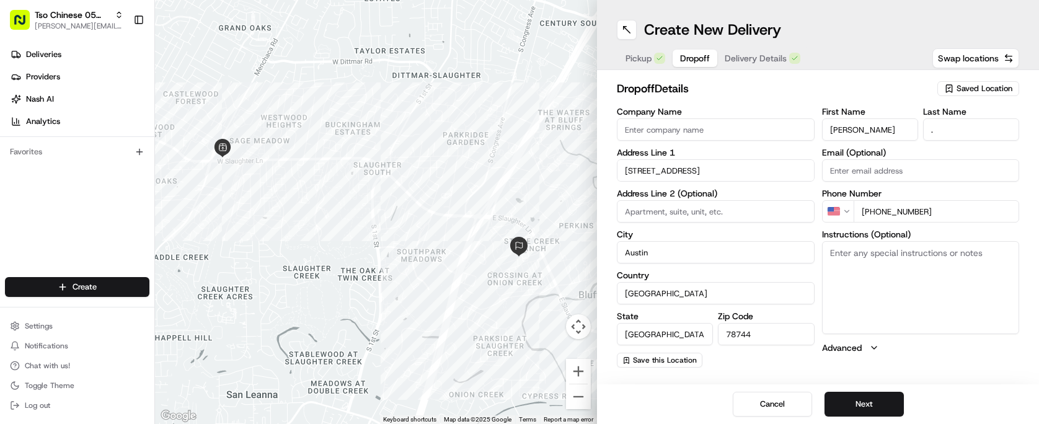
type input "[PHONE_NUMBER]"
click at [798, 91] on h2 "dropoff Details" at bounding box center [773, 88] width 313 height 17
click at [876, 406] on button "Next" at bounding box center [864, 404] width 79 height 25
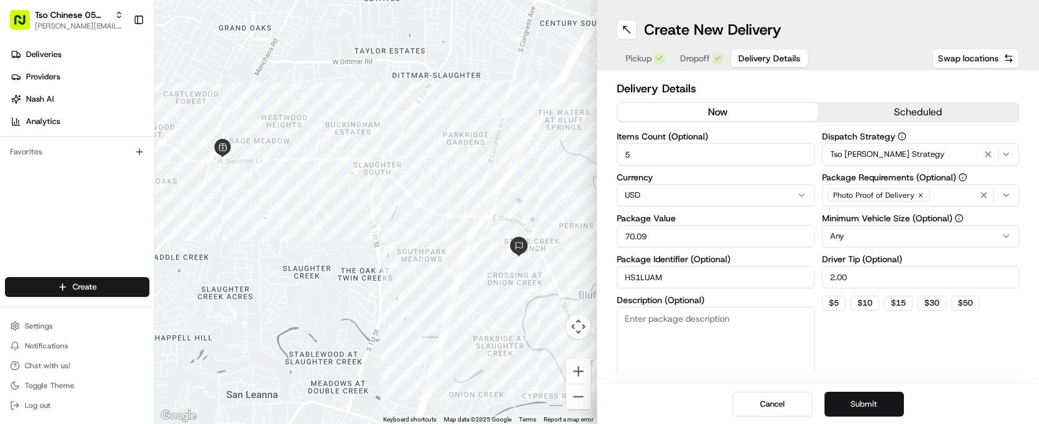
click at [874, 403] on button "Submit" at bounding box center [864, 404] width 79 height 25
